Goal: Find contact information: Find contact information

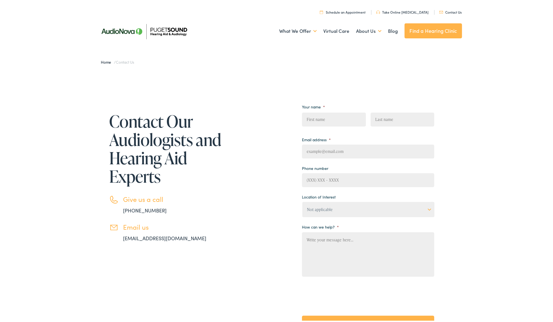
click at [105, 60] on link "Home" at bounding box center [107, 61] width 13 height 6
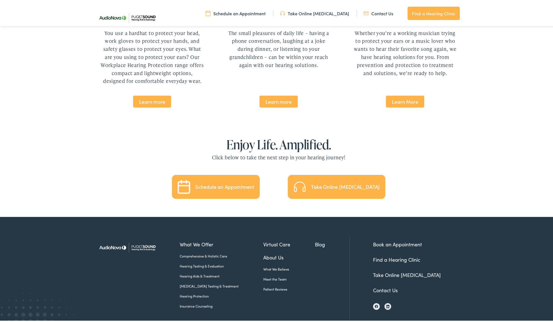
scroll to position [1161, 0]
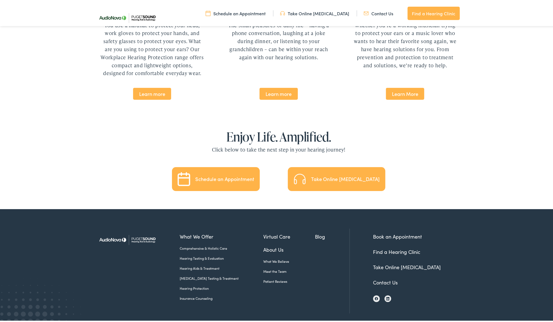
click at [198, 295] on link "Insurance Counseling" at bounding box center [222, 297] width 84 height 5
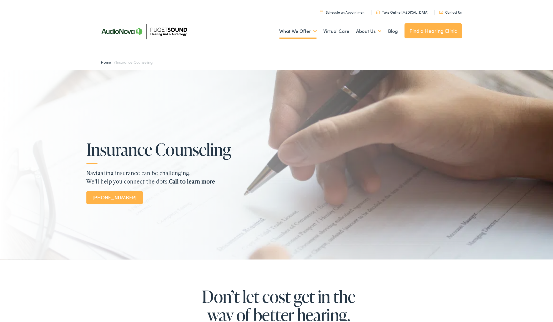
click at [194, 180] on strong "Call to learn more" at bounding box center [192, 180] width 46 height 8
click at [121, 195] on link "[PHONE_NUMBER]" at bounding box center [114, 196] width 56 height 13
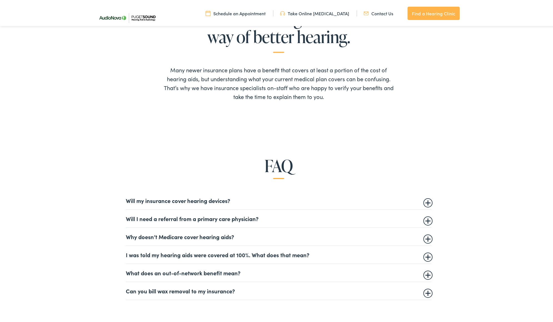
scroll to position [278, 0]
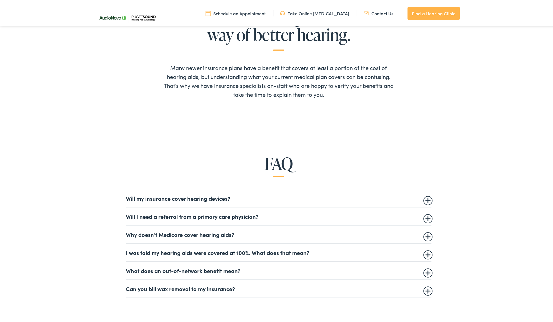
click at [425, 197] on summary "Will my insurance cover hearing devices?" at bounding box center [279, 197] width 306 height 7
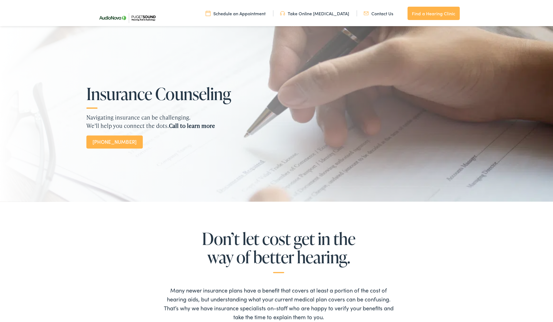
scroll to position [0, 0]
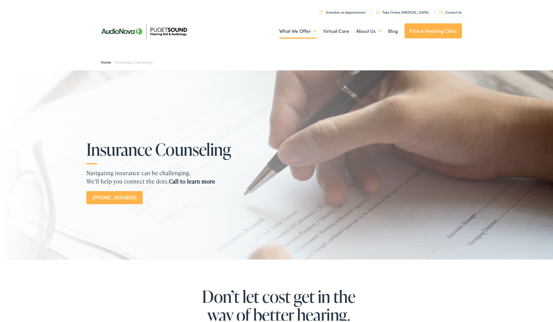
click at [424, 30] on link "Find a Hearing Clinic" at bounding box center [434, 29] width 58 height 15
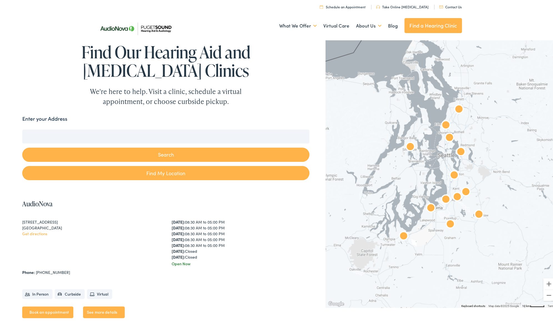
click at [446, 135] on img "AudioNova" at bounding box center [450, 137] width 18 height 18
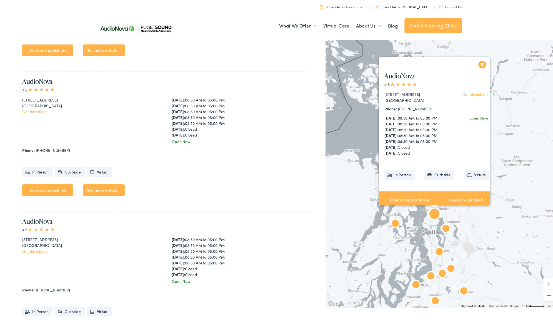
scroll to position [1400, 0]
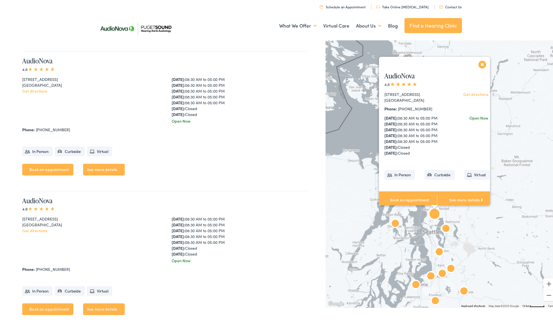
click at [103, 169] on link "See more details" at bounding box center [104, 169] width 42 height 12
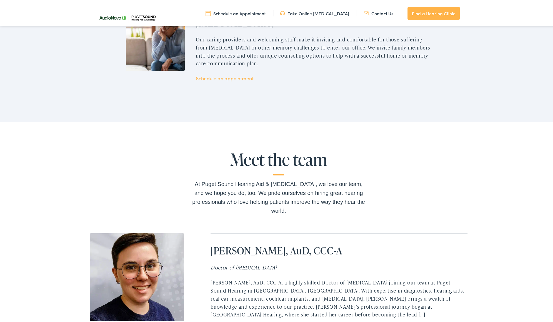
scroll to position [972, 0]
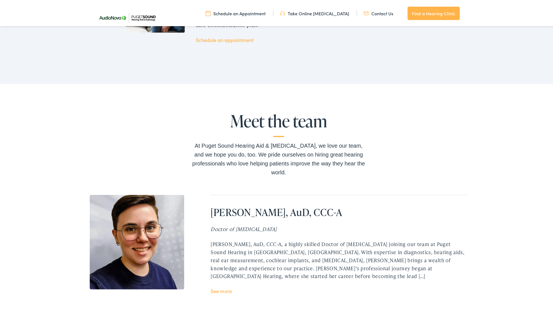
click at [220, 286] on link "See more" at bounding box center [221, 289] width 21 height 7
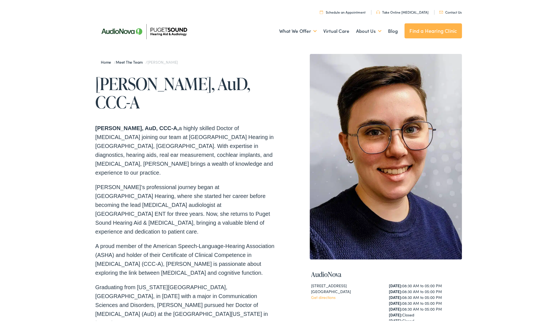
click at [451, 10] on link "Contact Us" at bounding box center [450, 11] width 23 height 5
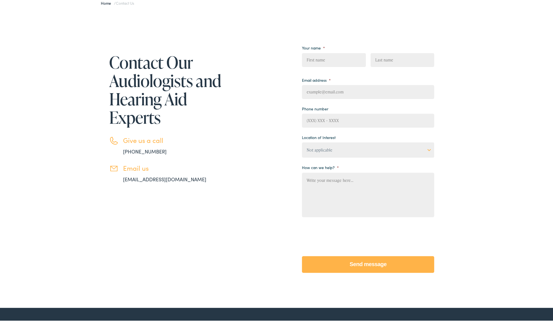
scroll to position [28, 0]
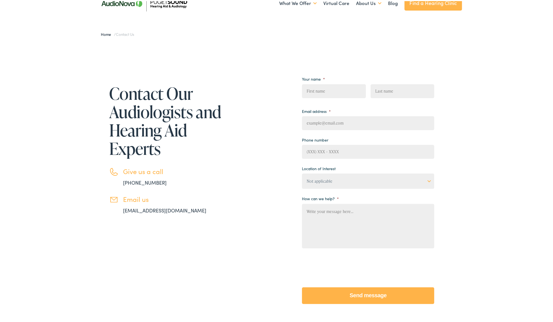
click at [428, 179] on select "Not applicable [MEDICAL_DATA] & Hearing Clinic, [GEOGRAPHIC_DATA][PERSON_NAME] …" at bounding box center [368, 179] width 132 height 15
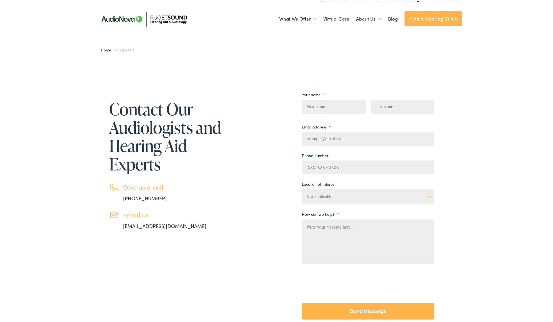
scroll to position [0, 0]
